Goal: Find specific page/section: Find specific page/section

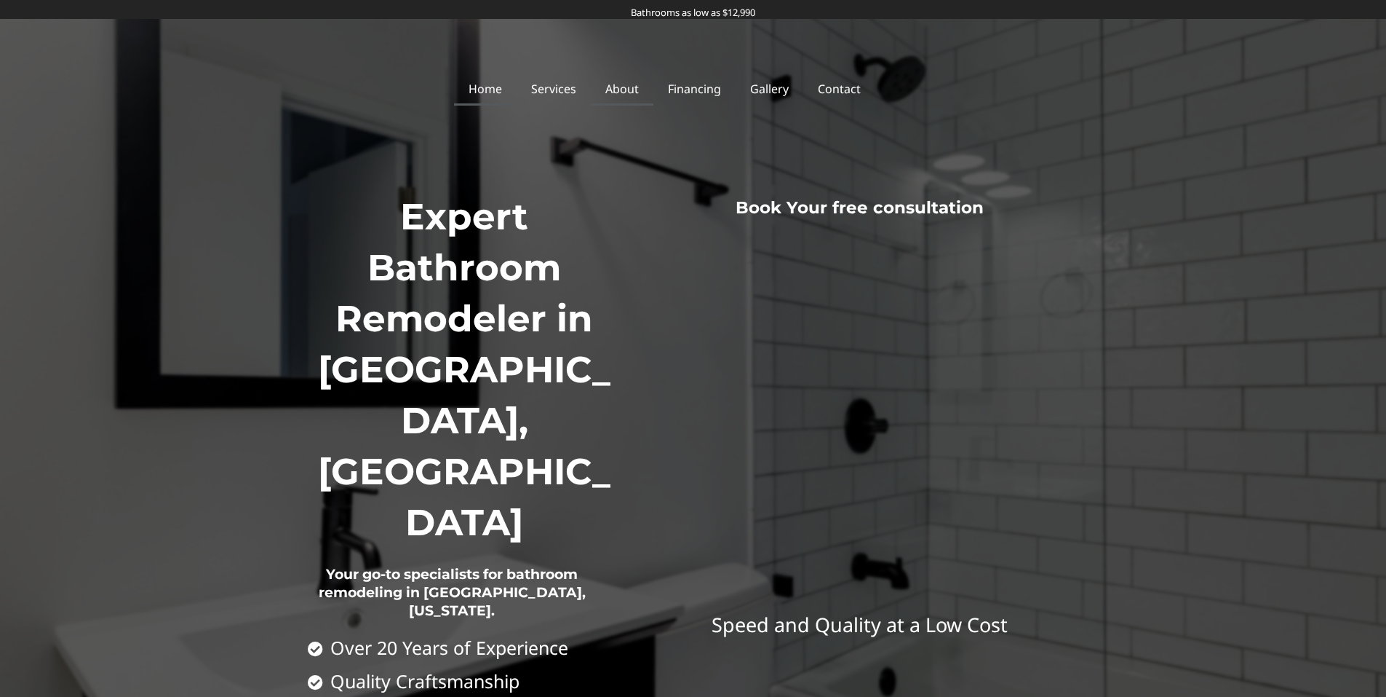
click at [643, 94] on link "About" at bounding box center [622, 88] width 63 height 33
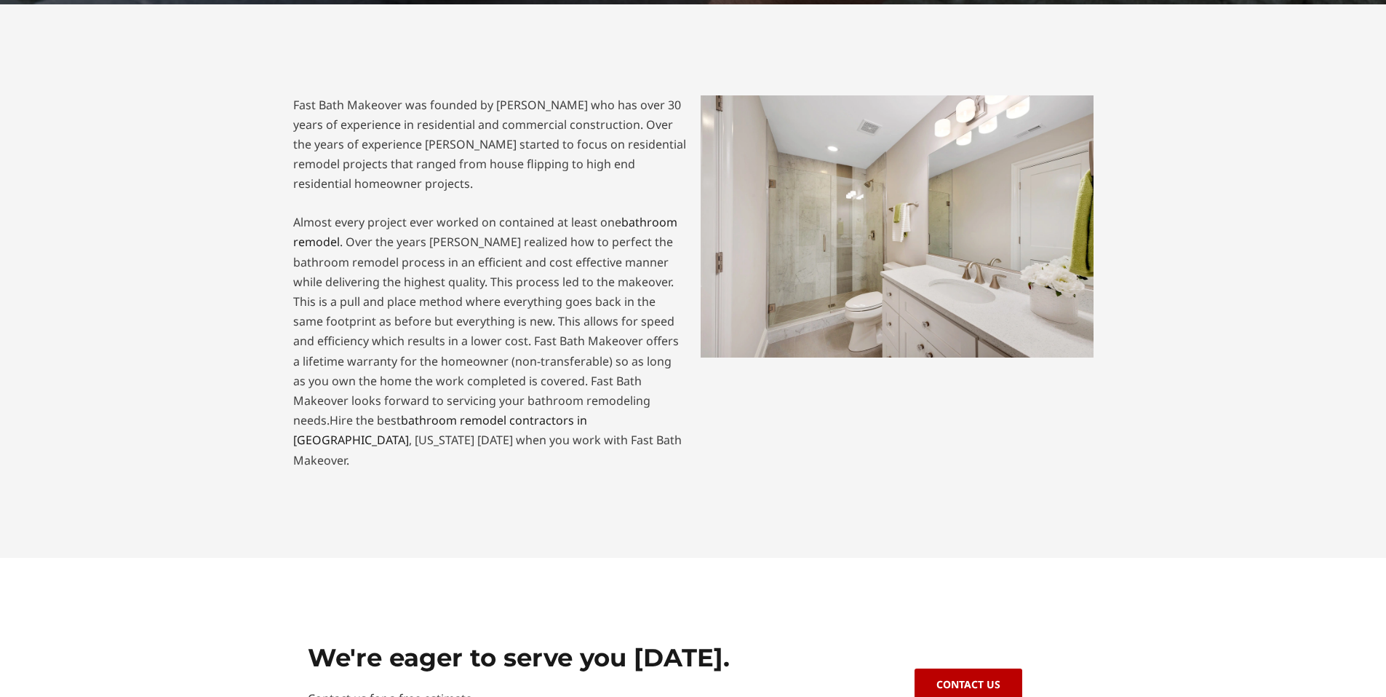
scroll to position [678, 0]
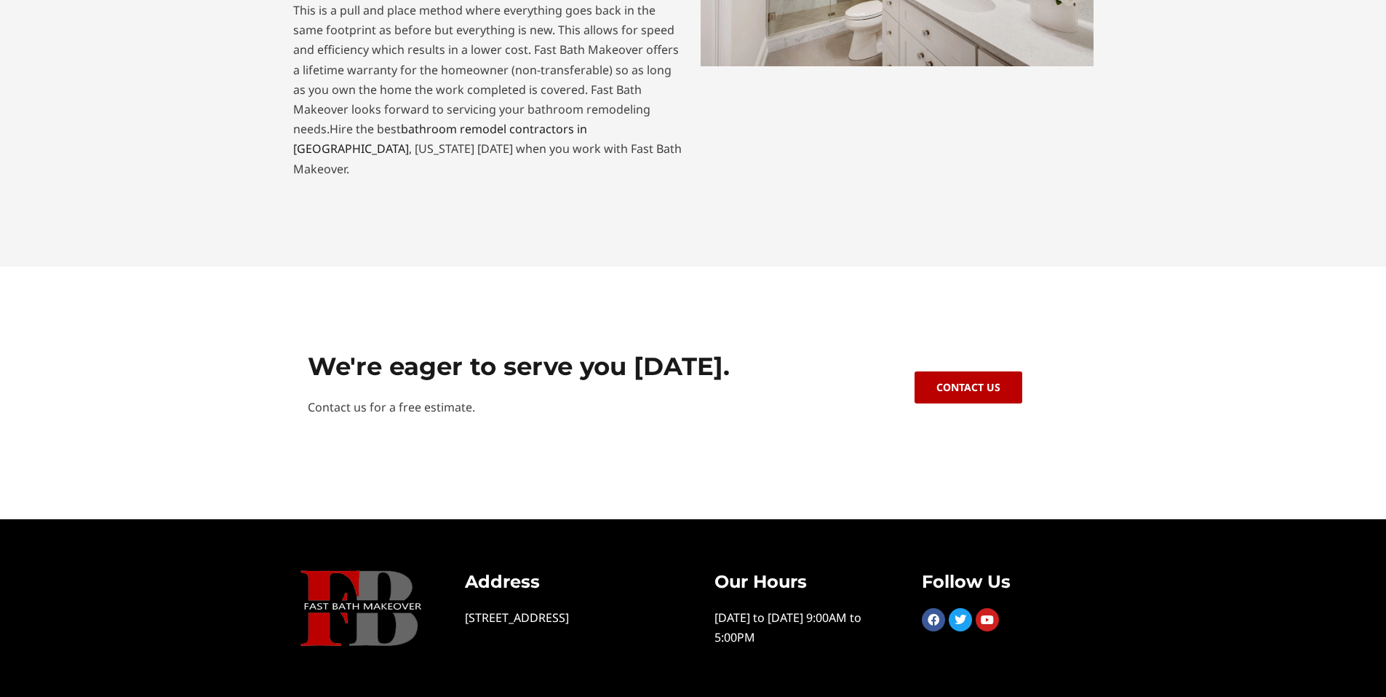
drag, startPoint x: 925, startPoint y: 598, endPoint x: 983, endPoint y: 365, distance: 239.2
click at [925, 608] on link "Facebook" at bounding box center [933, 619] width 23 height 23
click at [931, 614] on icon at bounding box center [934, 620] width 12 height 12
drag, startPoint x: 931, startPoint y: 594, endPoint x: 871, endPoint y: 437, distance: 168.2
click at [865, 416] on div "Contact Us" at bounding box center [969, 393] width 234 height 100
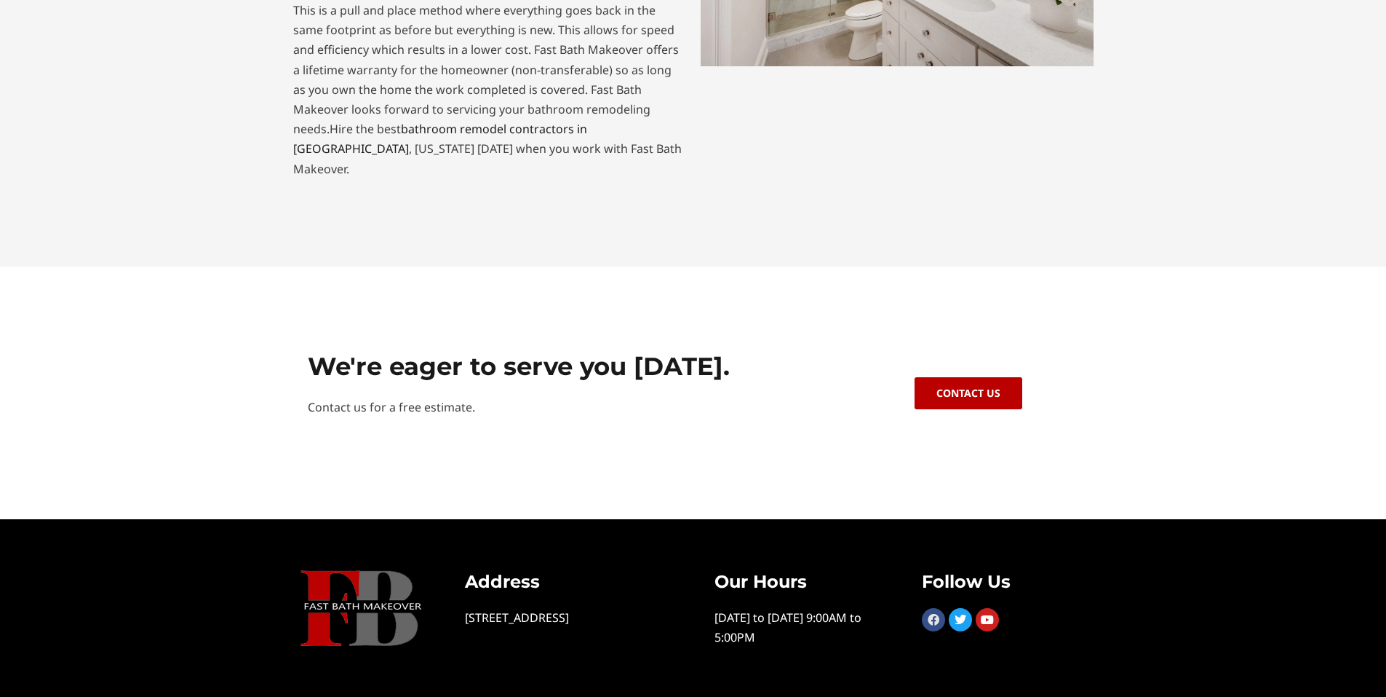
click at [935, 614] on icon at bounding box center [934, 620] width 12 height 12
drag, startPoint x: 931, startPoint y: 598, endPoint x: 928, endPoint y: 541, distance: 56.1
click at [930, 614] on icon at bounding box center [934, 620] width 12 height 12
